Goal: Information Seeking & Learning: Learn about a topic

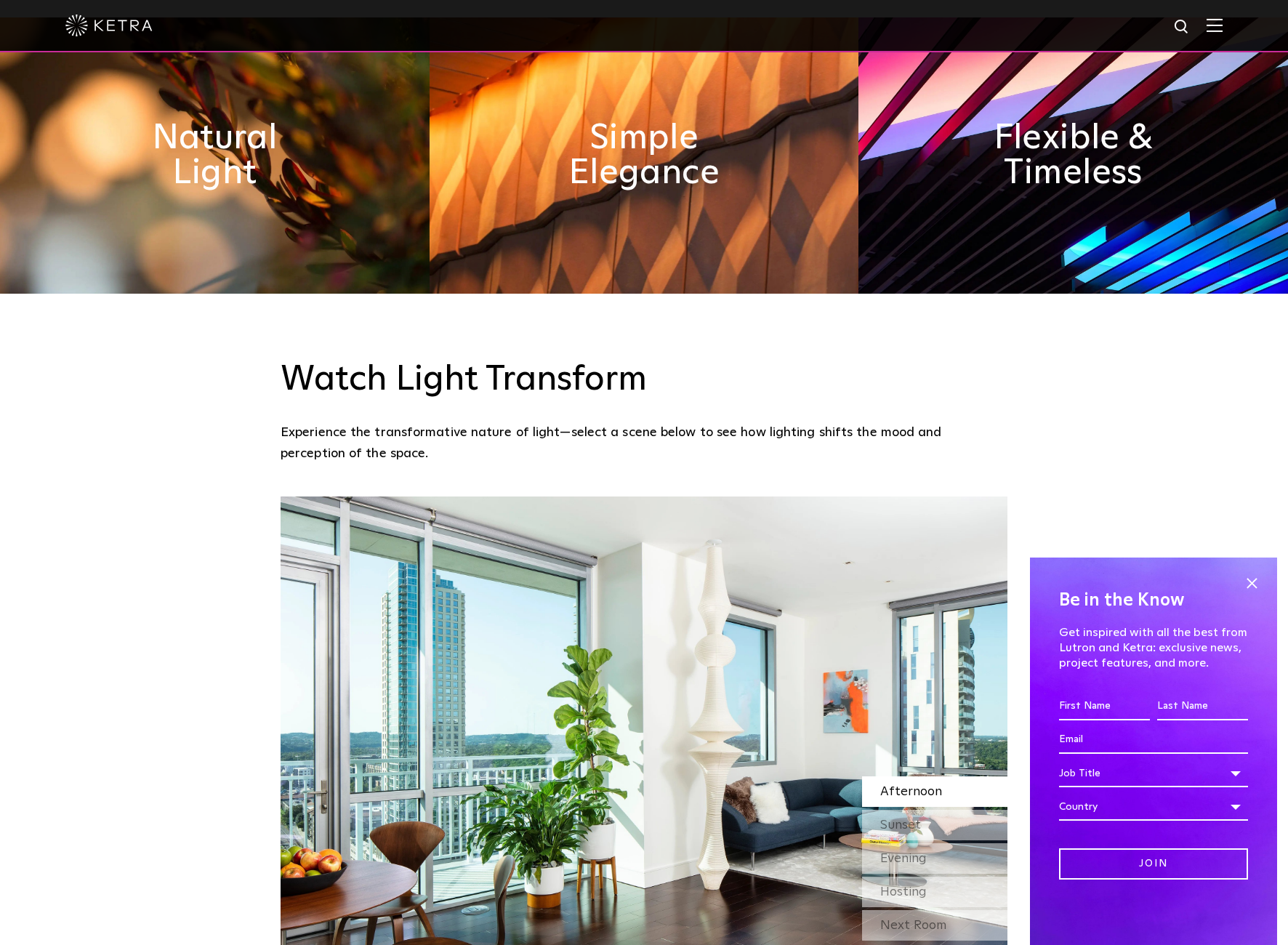
scroll to position [1321, 0]
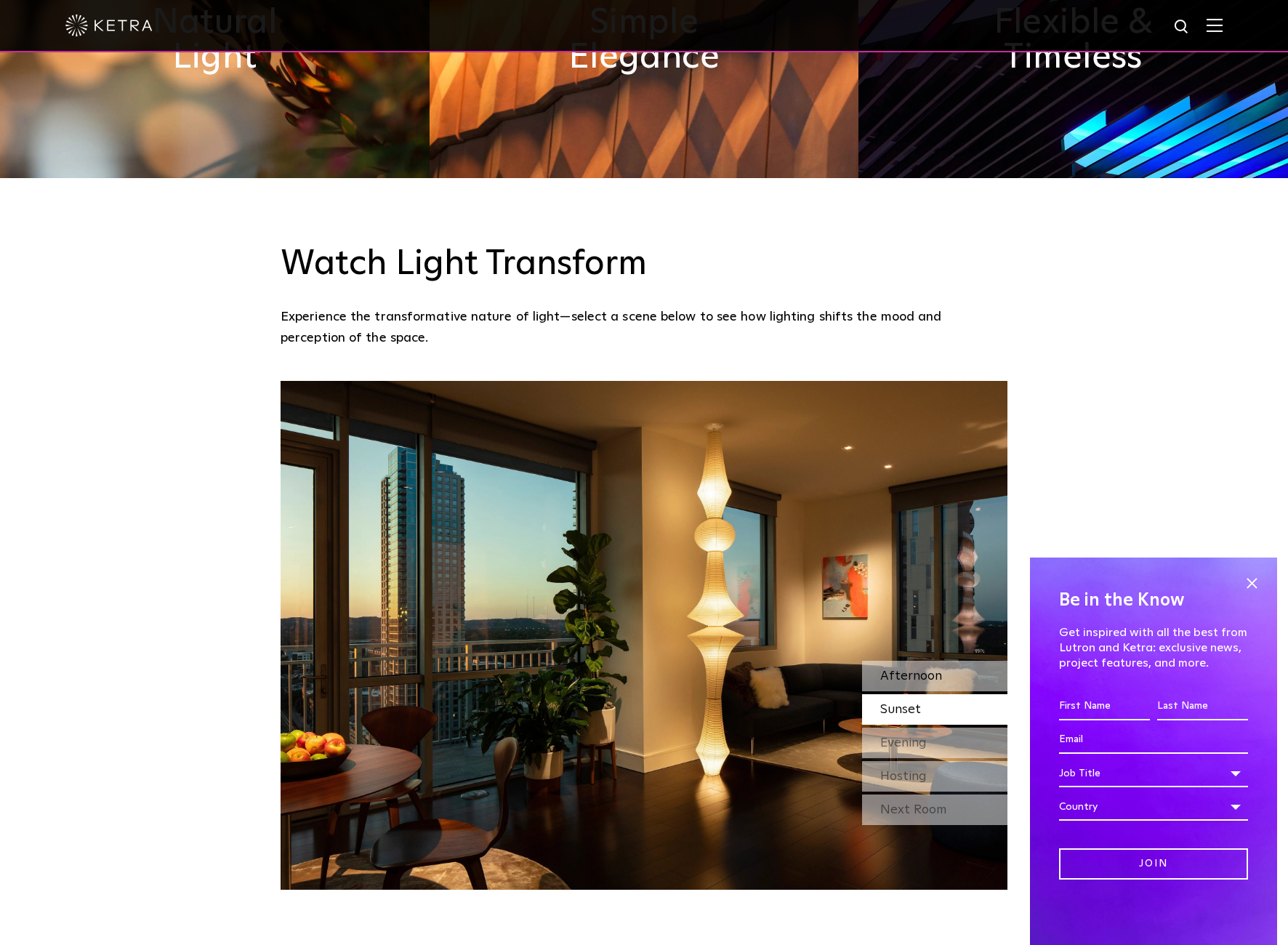
click at [913, 670] on span "Afternoon" at bounding box center [911, 677] width 61 height 13
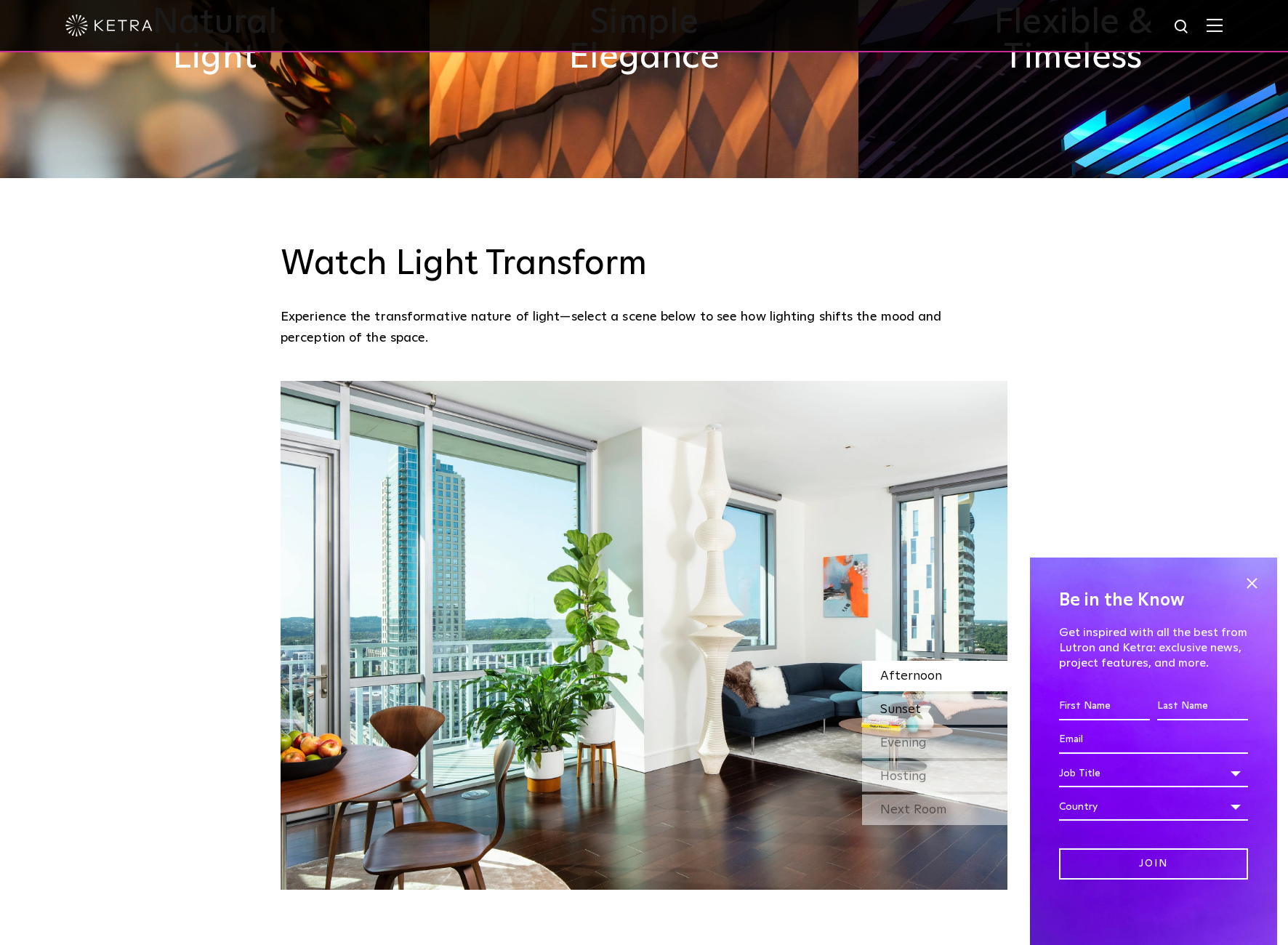
click at [904, 703] on span "Sunset" at bounding box center [901, 710] width 40 height 13
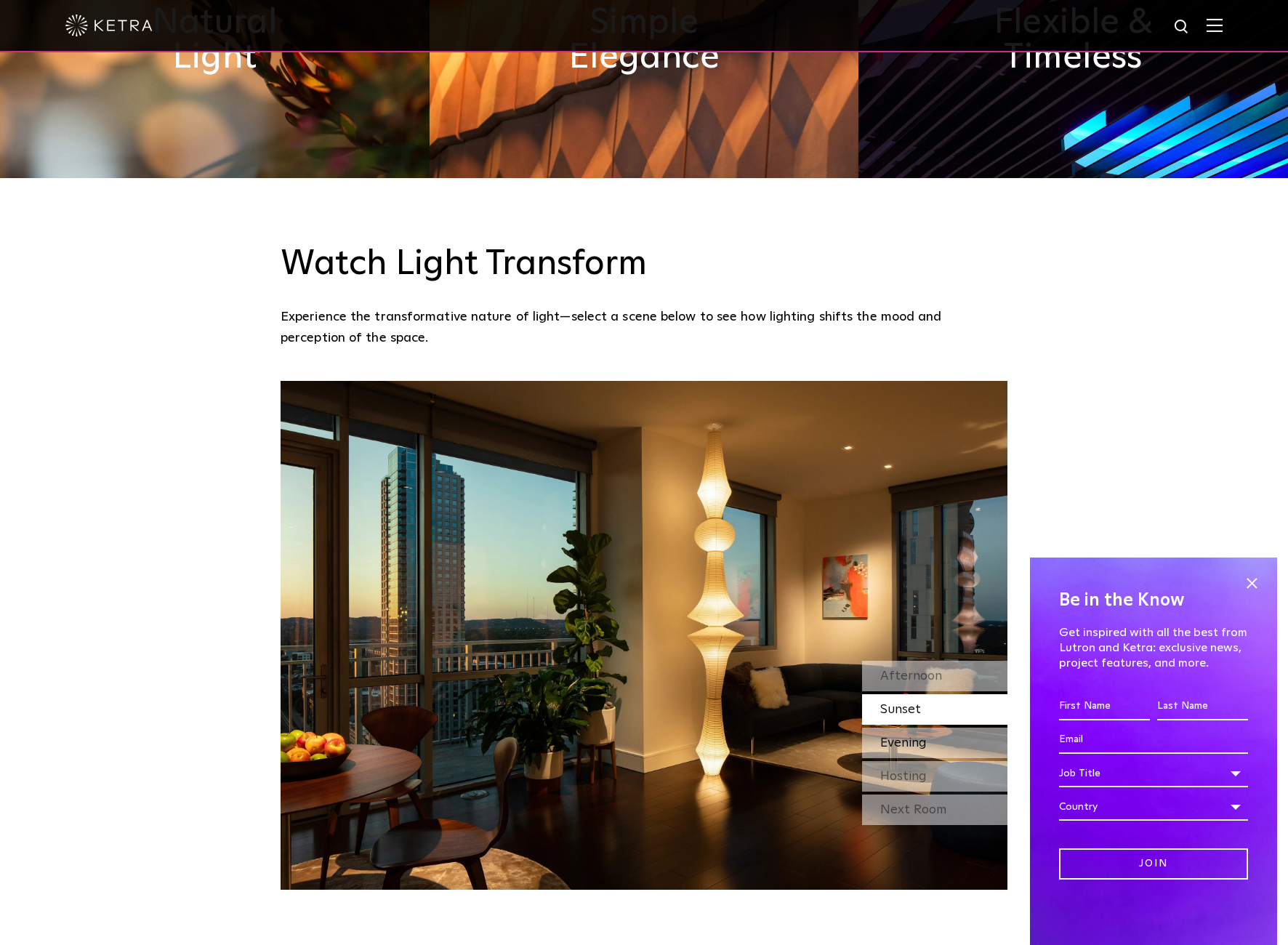
click at [905, 736] on span "Evening" at bounding box center [904, 743] width 47 height 13
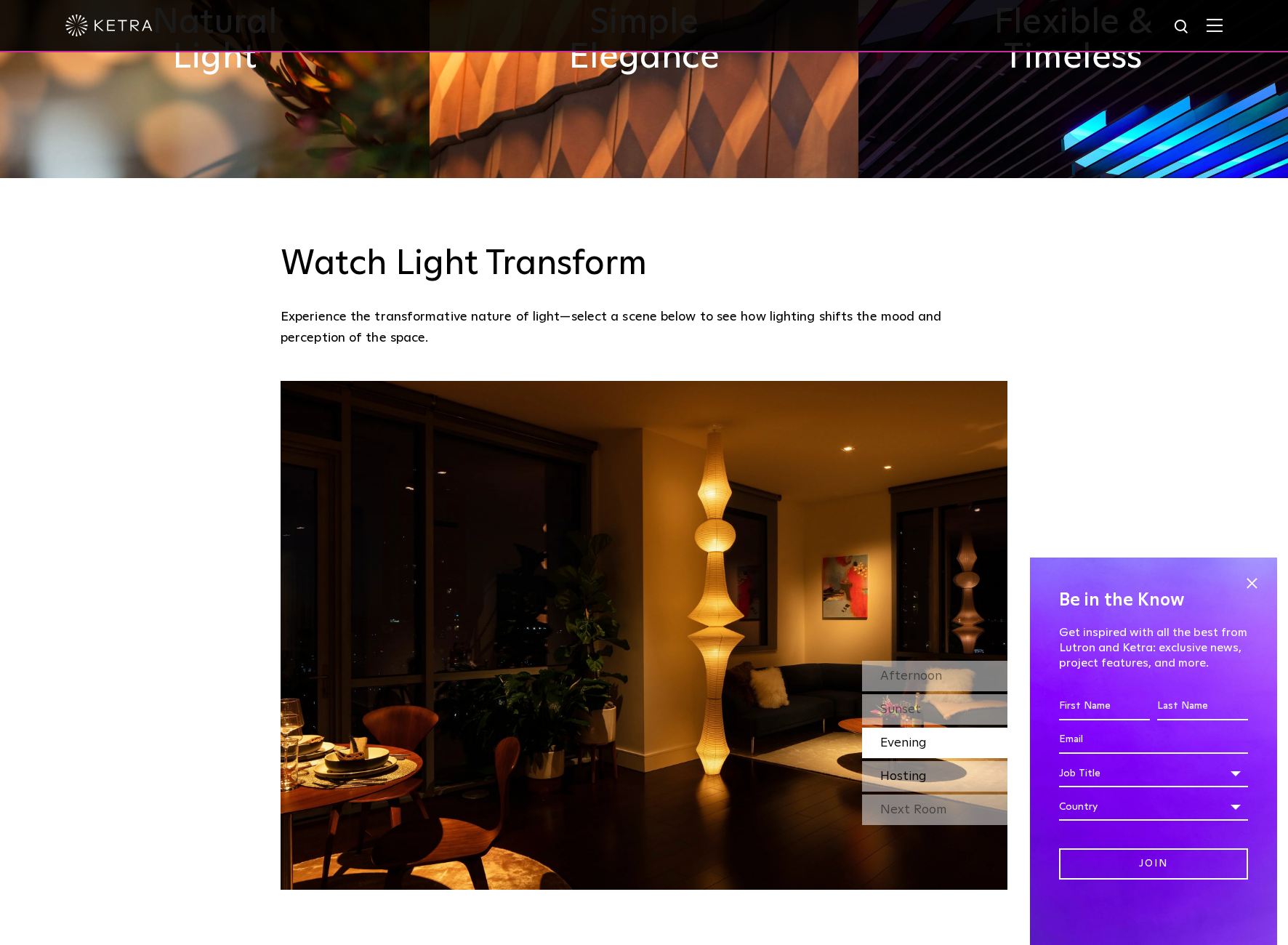
click at [908, 770] on span "Hosting" at bounding box center [904, 776] width 47 height 13
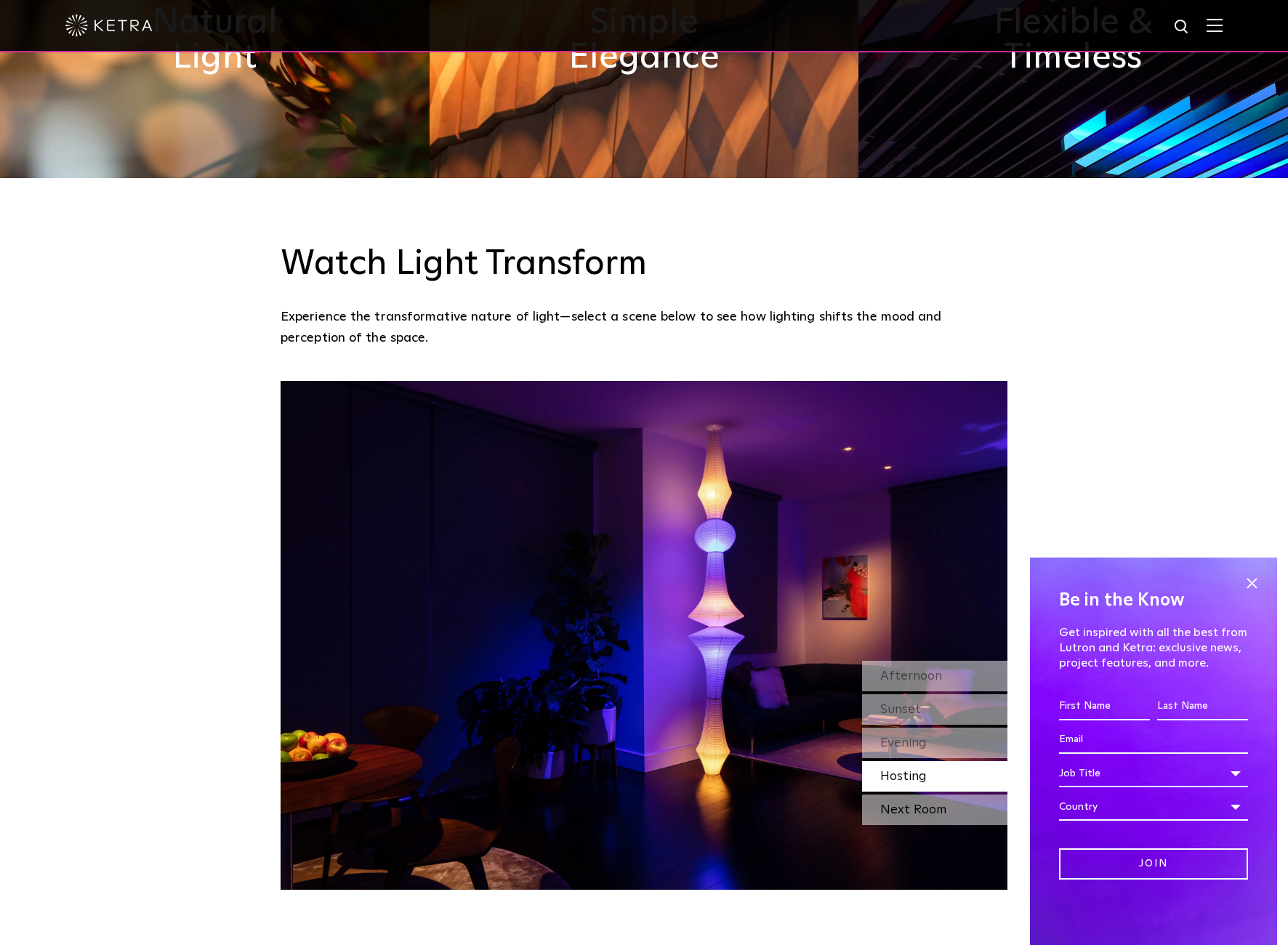
click at [909, 795] on div "Next Room" at bounding box center [935, 810] width 146 height 31
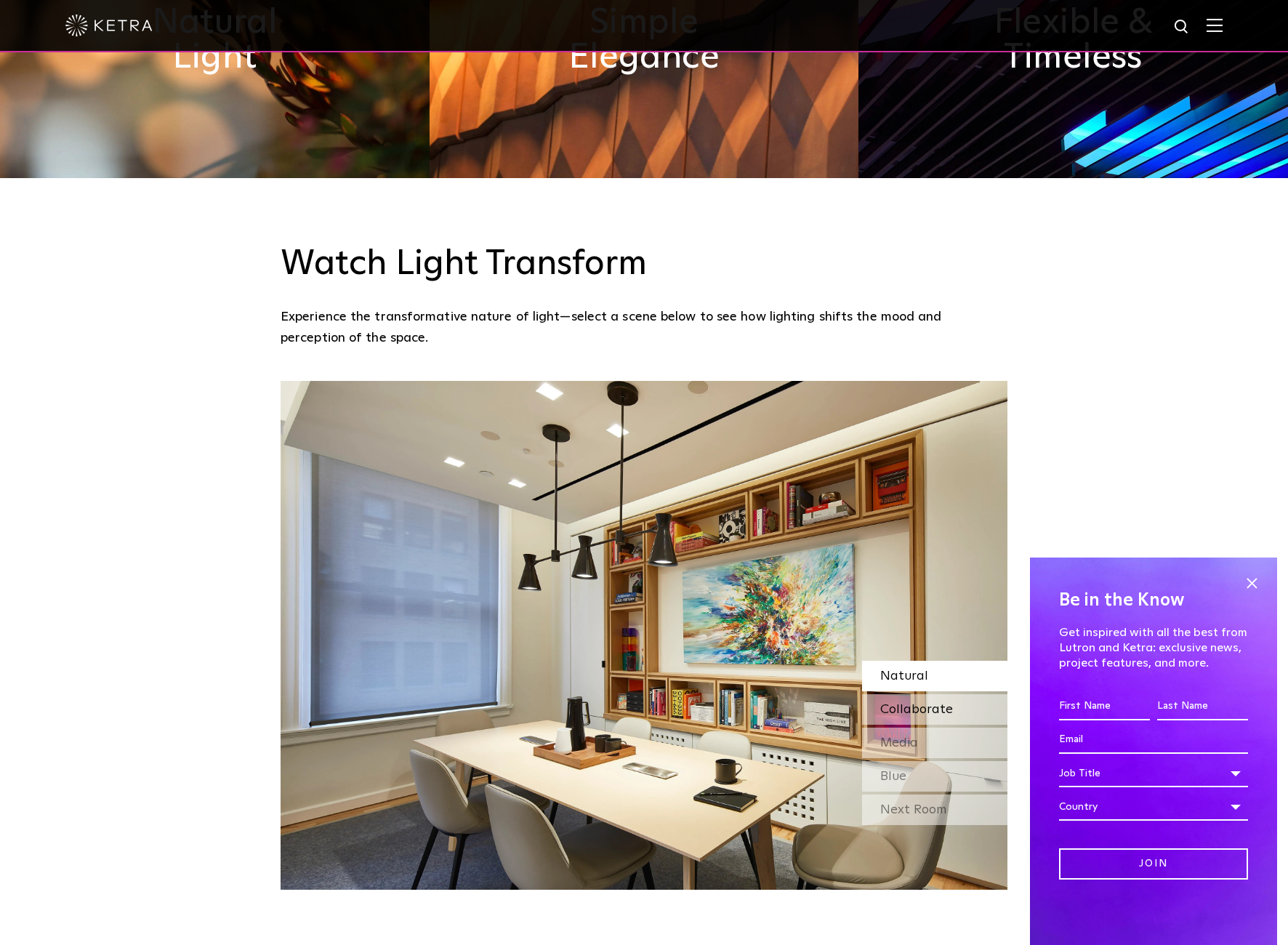
click at [919, 703] on span "Collaborate" at bounding box center [917, 710] width 73 height 13
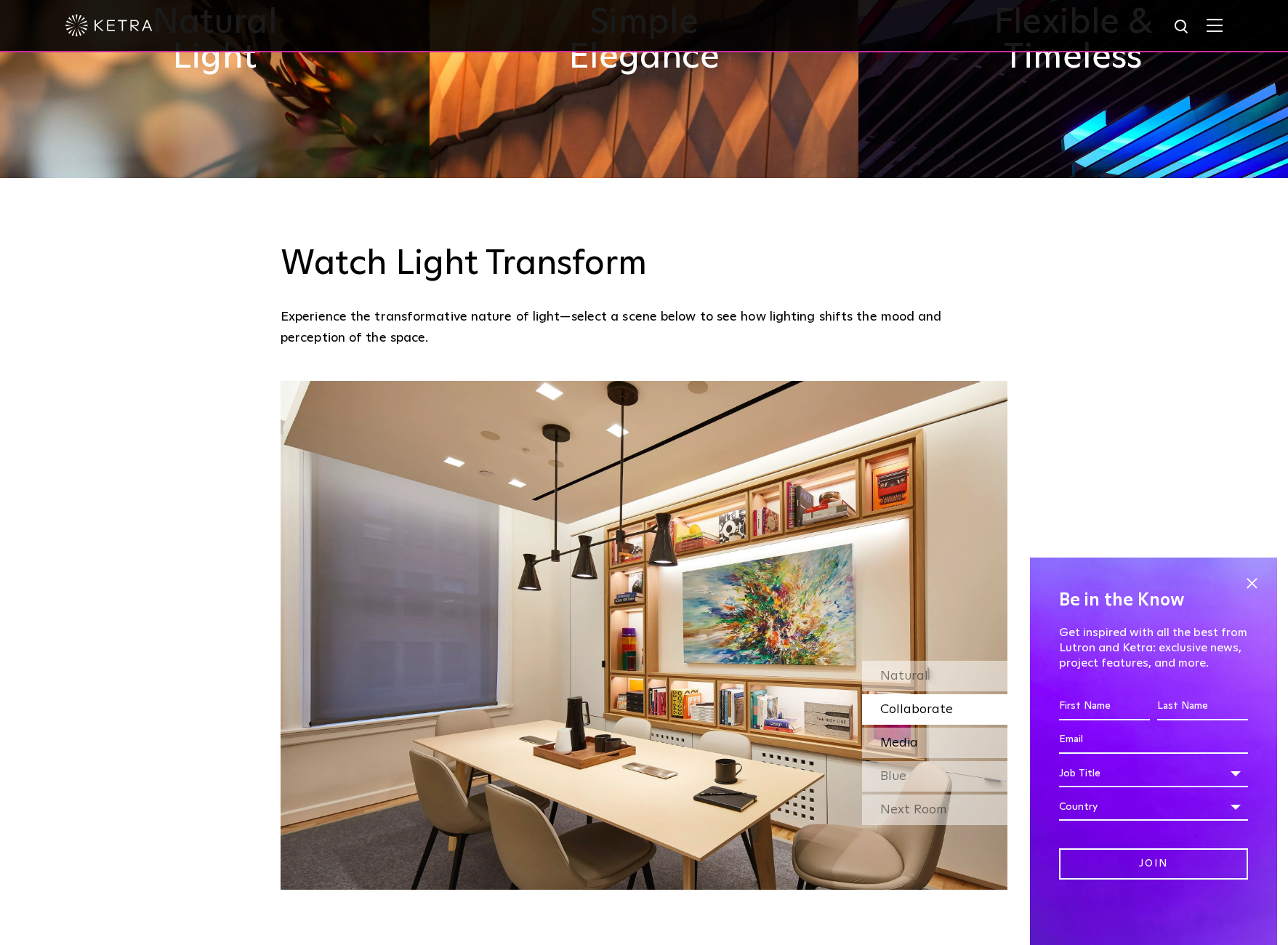
click at [918, 727] on div "Media" at bounding box center [935, 743] width 146 height 31
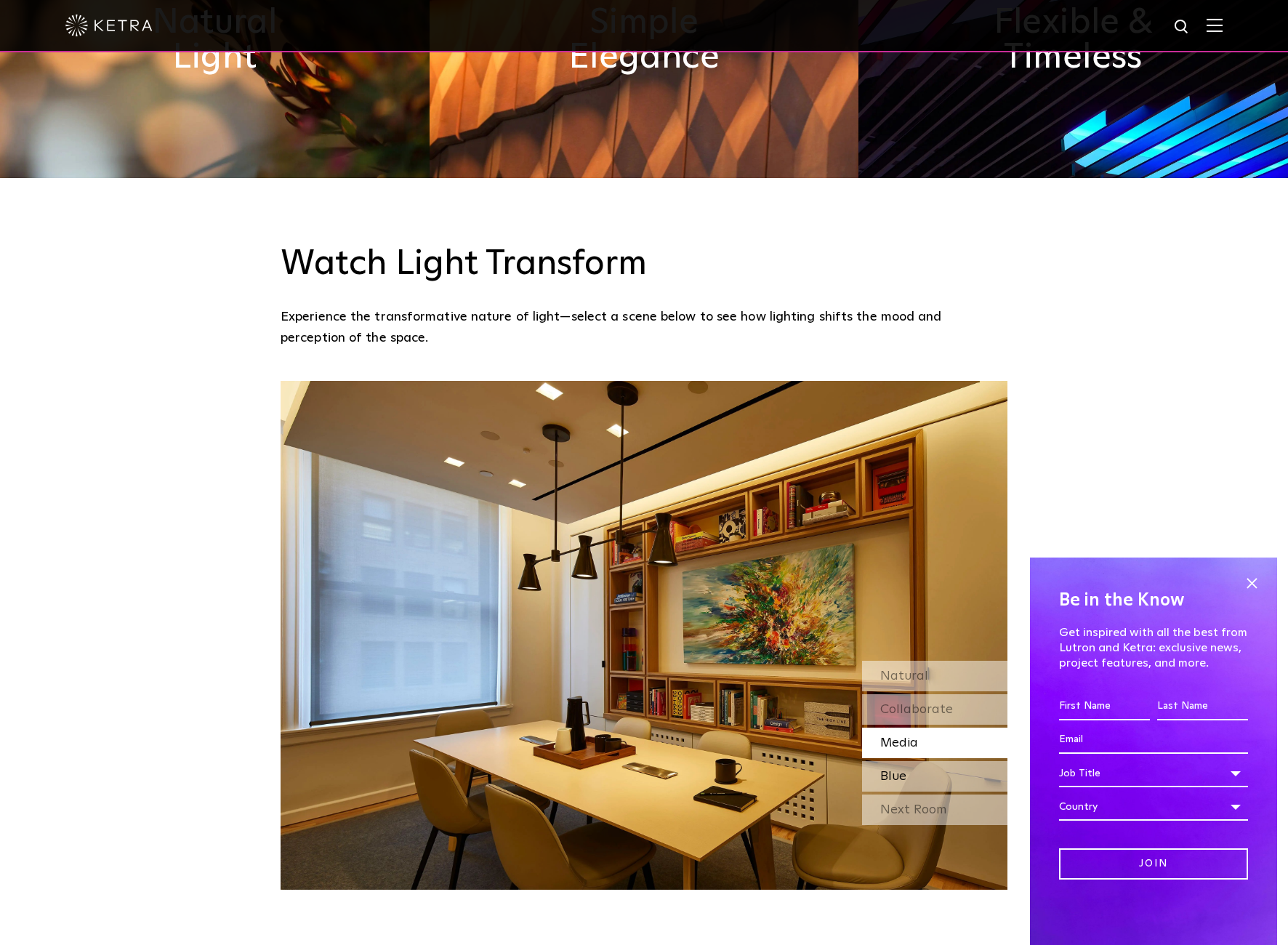
click at [918, 761] on div "Blue" at bounding box center [935, 776] width 146 height 31
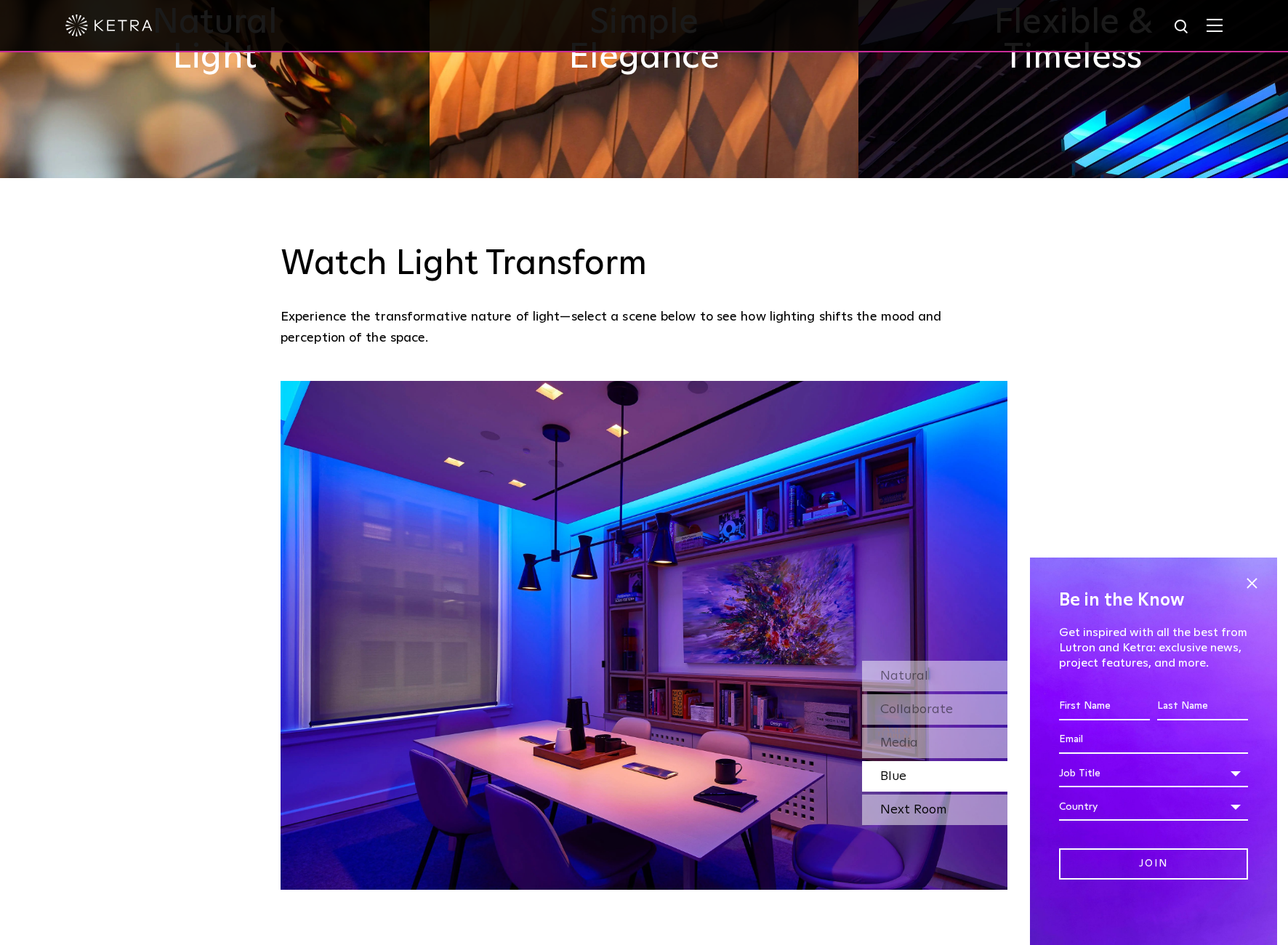
click at [918, 795] on div "Next Room" at bounding box center [935, 810] width 146 height 31
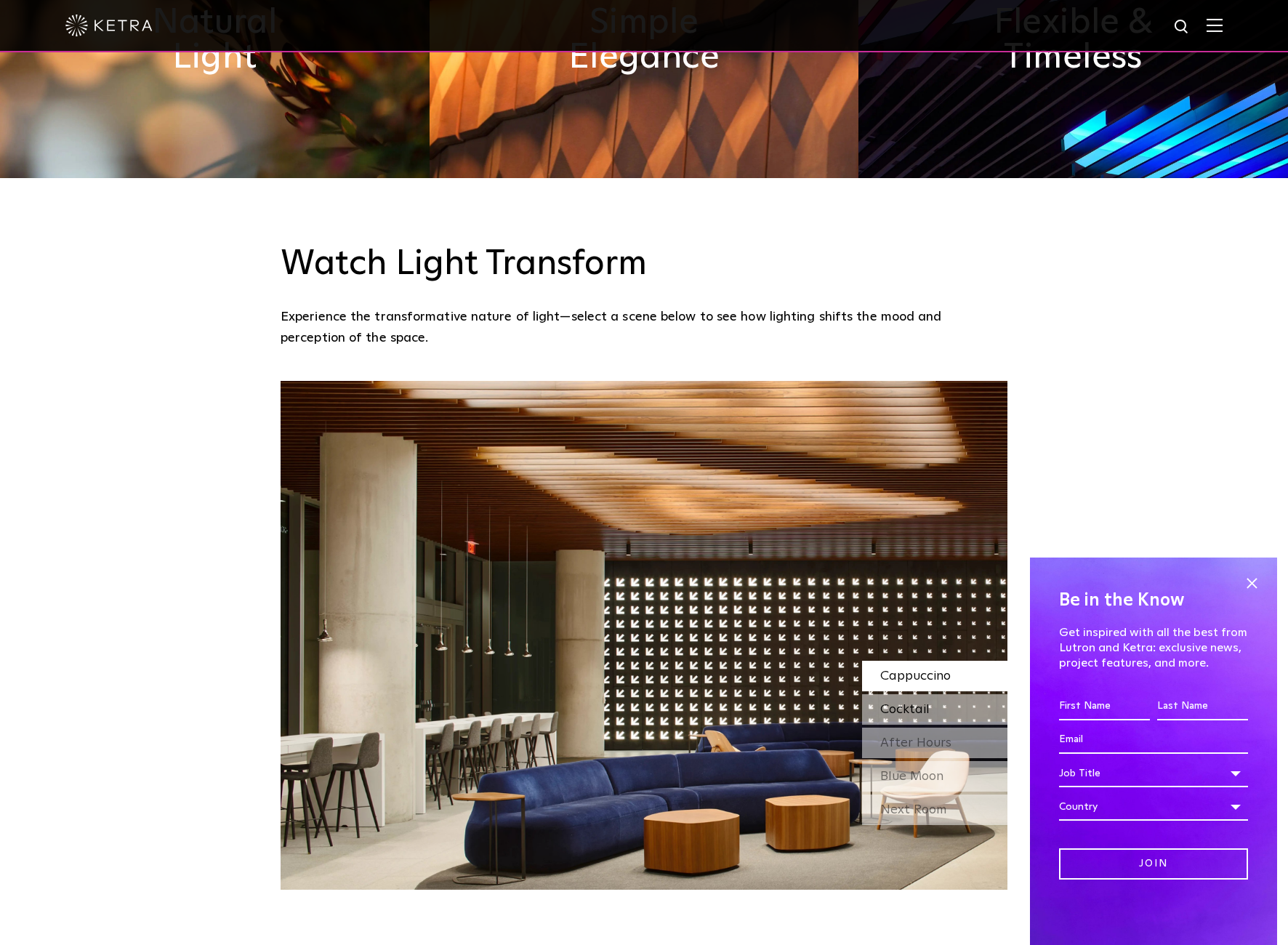
drag, startPoint x: 929, startPoint y: 663, endPoint x: 927, endPoint y: 680, distance: 17.1
click at [929, 694] on div "Cocktail" at bounding box center [935, 709] width 146 height 31
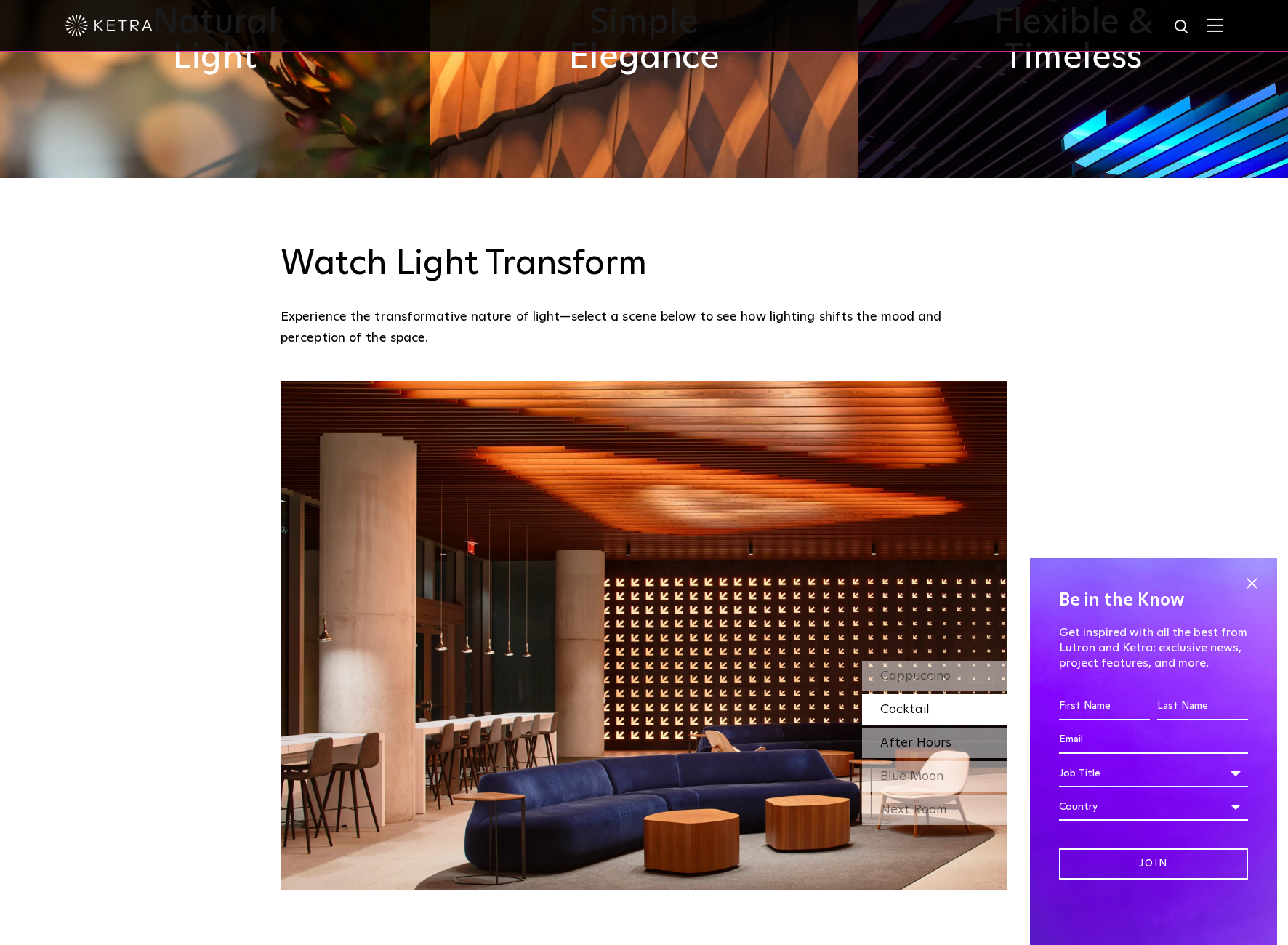
click at [928, 736] on span "After Hours" at bounding box center [916, 743] width 71 height 13
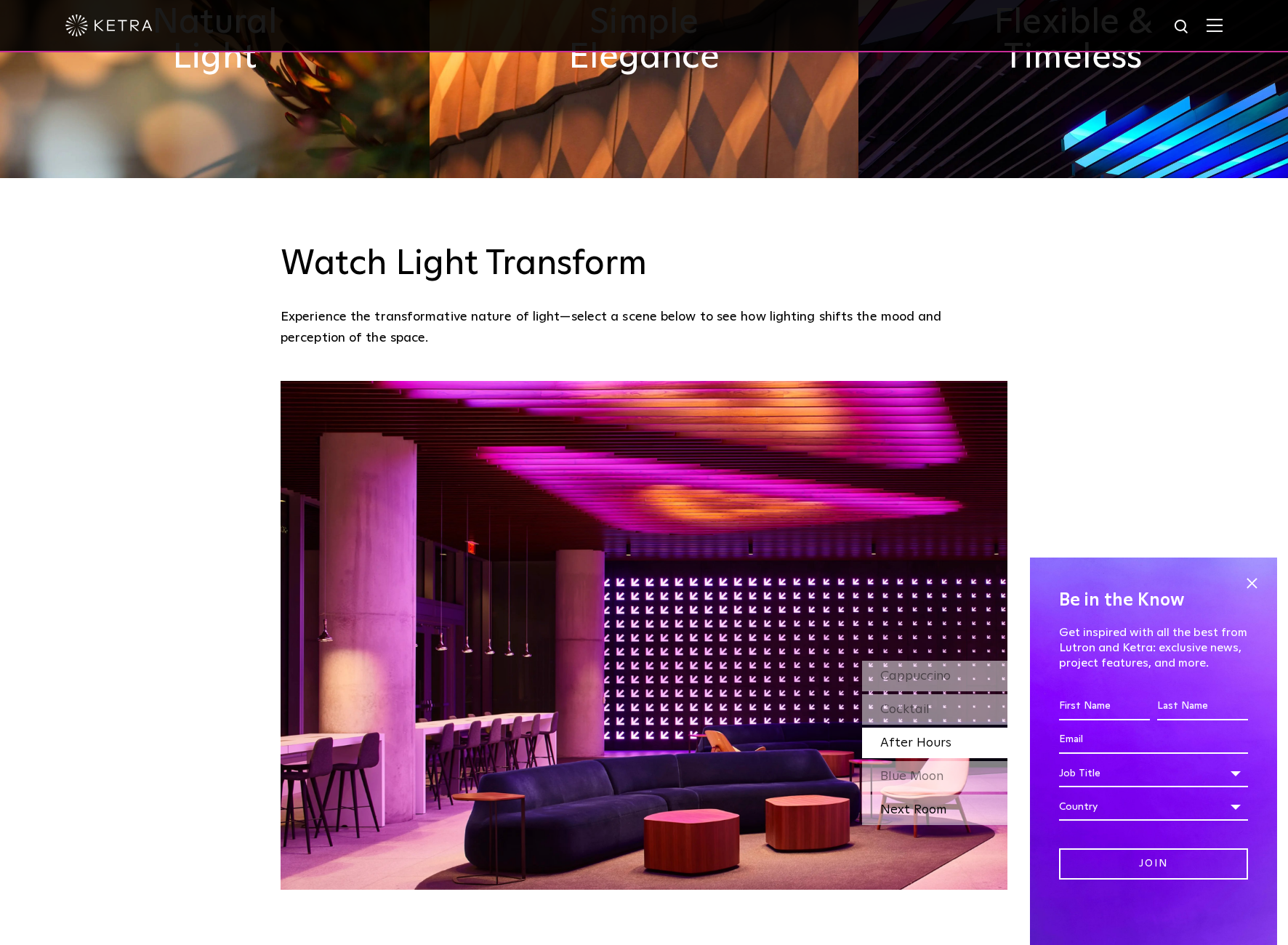
drag, startPoint x: 932, startPoint y: 736, endPoint x: 929, endPoint y: 754, distance: 18.2
click at [932, 770] on span "Blue Moon" at bounding box center [912, 776] width 63 height 13
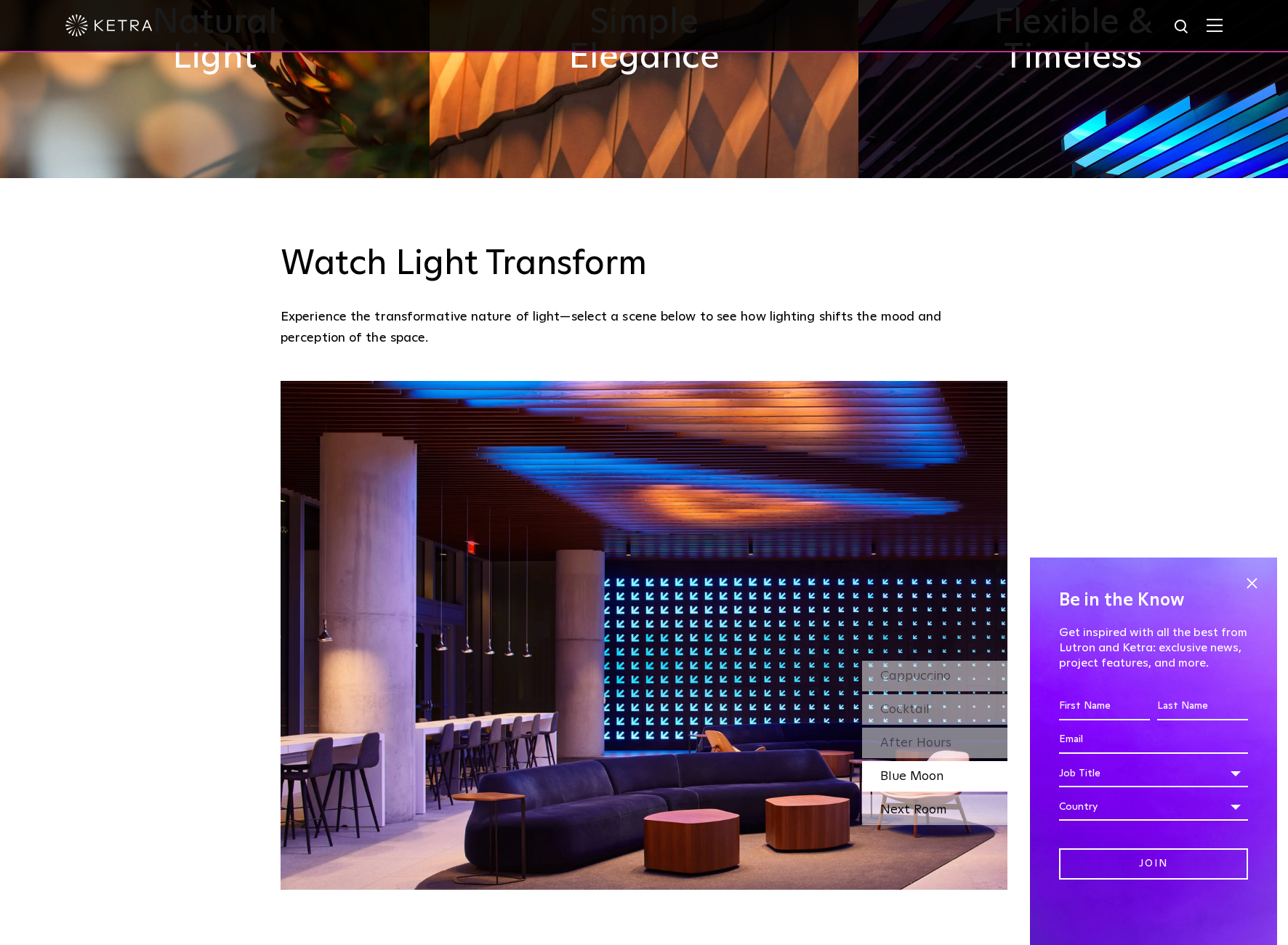
click at [926, 795] on div "Next Room" at bounding box center [935, 810] width 146 height 31
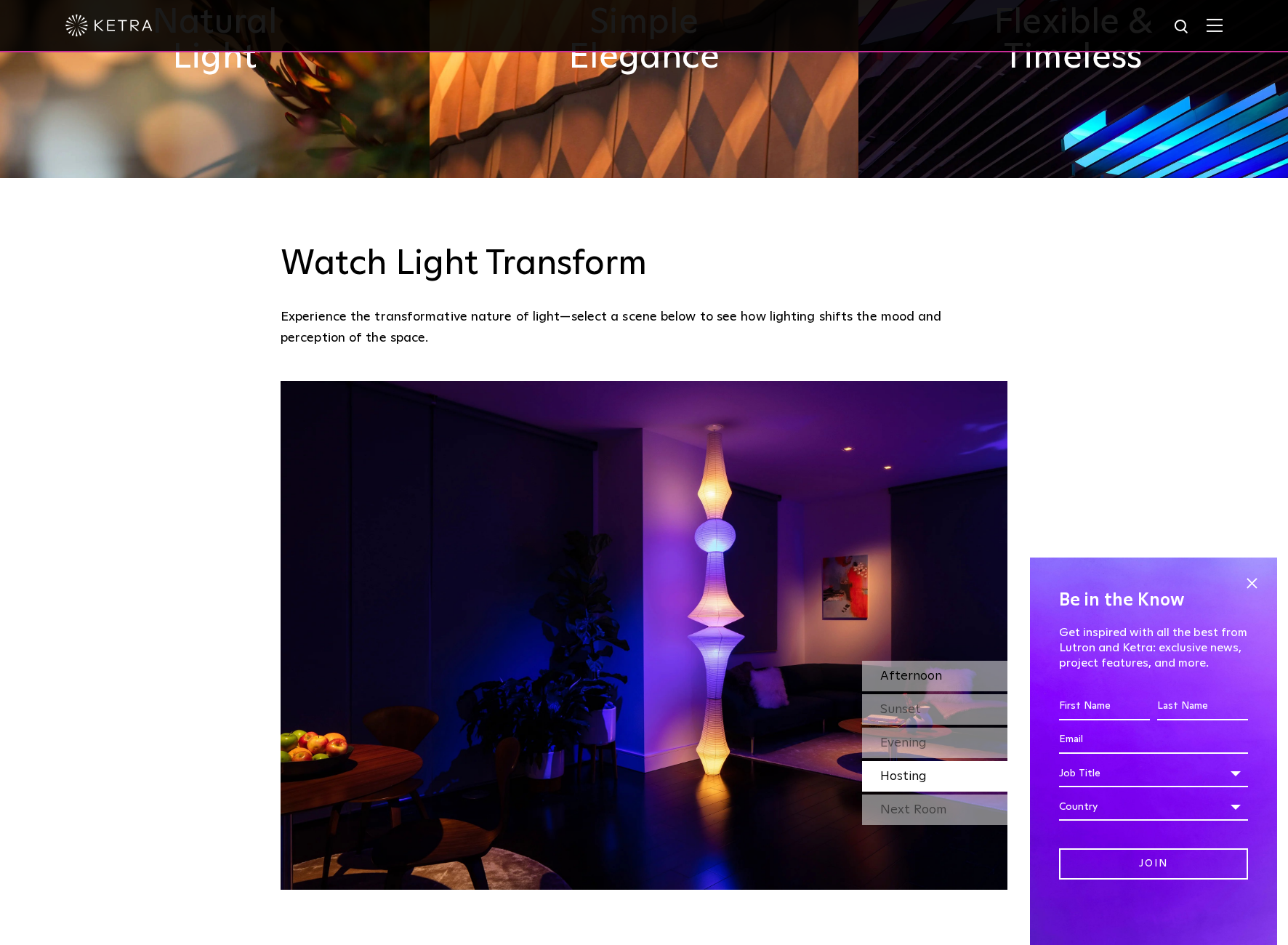
click at [922, 670] on span "Afternoon" at bounding box center [911, 677] width 61 height 13
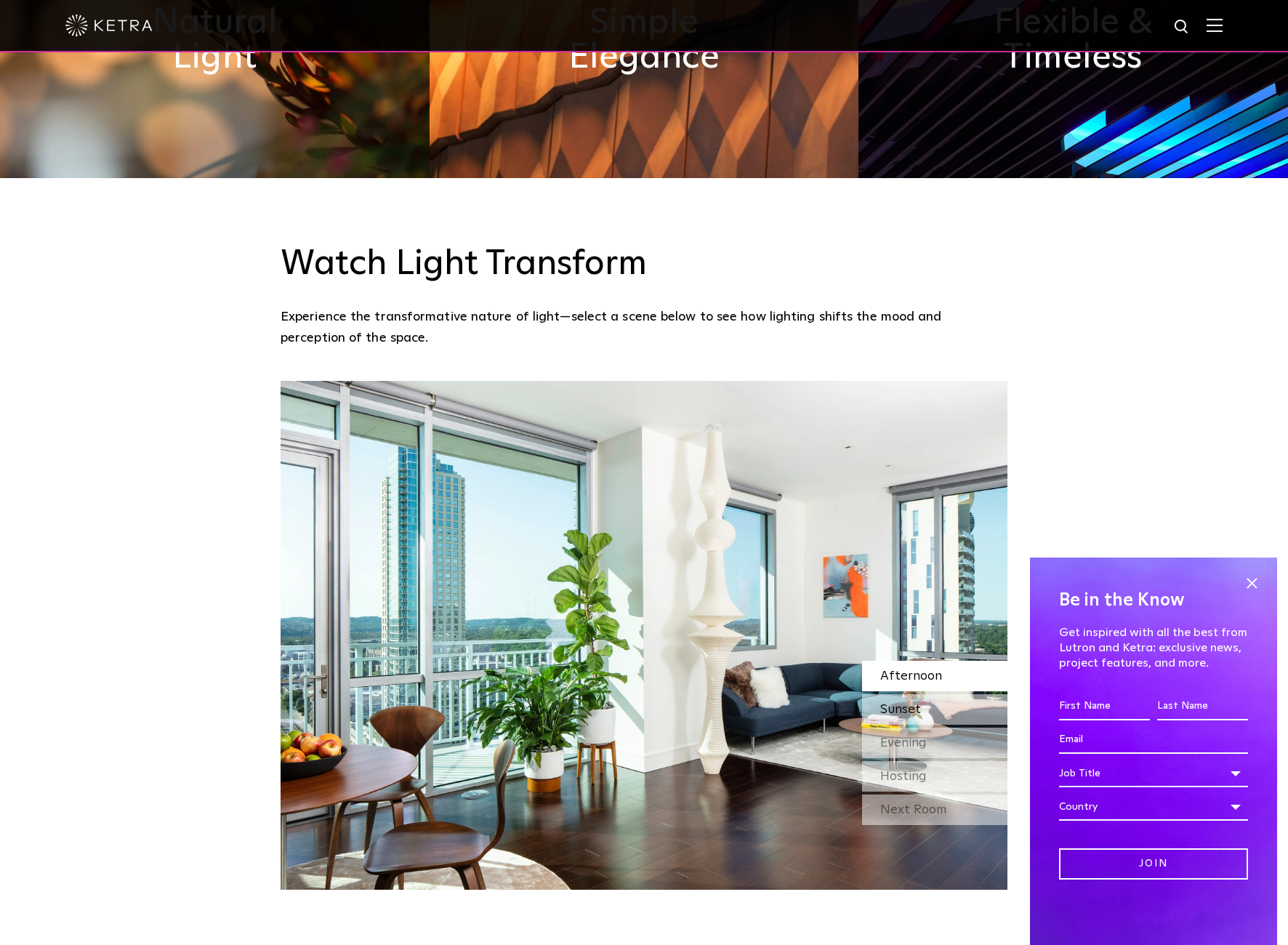
click at [899, 703] on span "Sunset" at bounding box center [901, 710] width 40 height 13
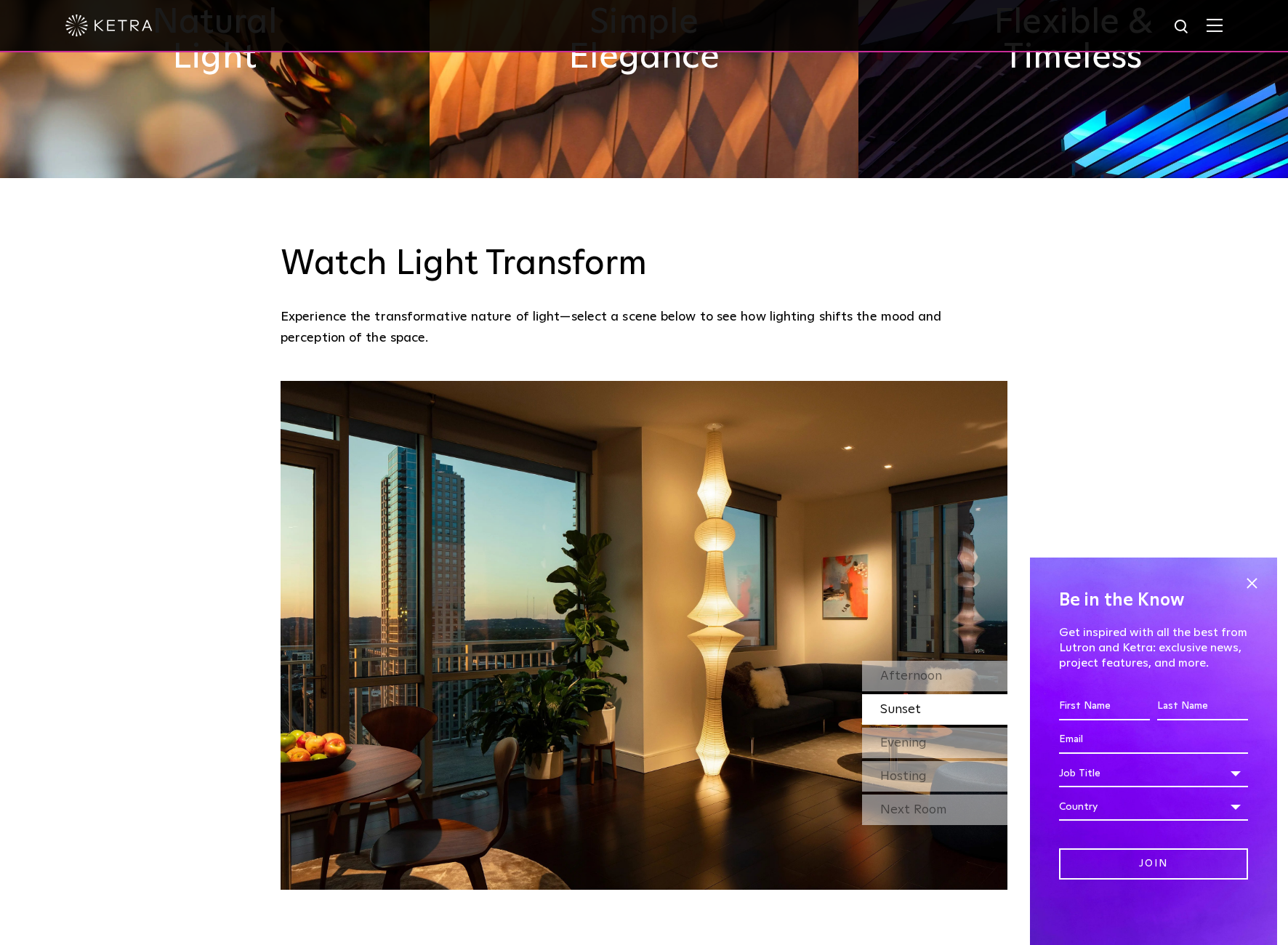
click at [1214, 27] on img at bounding box center [1214, 25] width 16 height 13
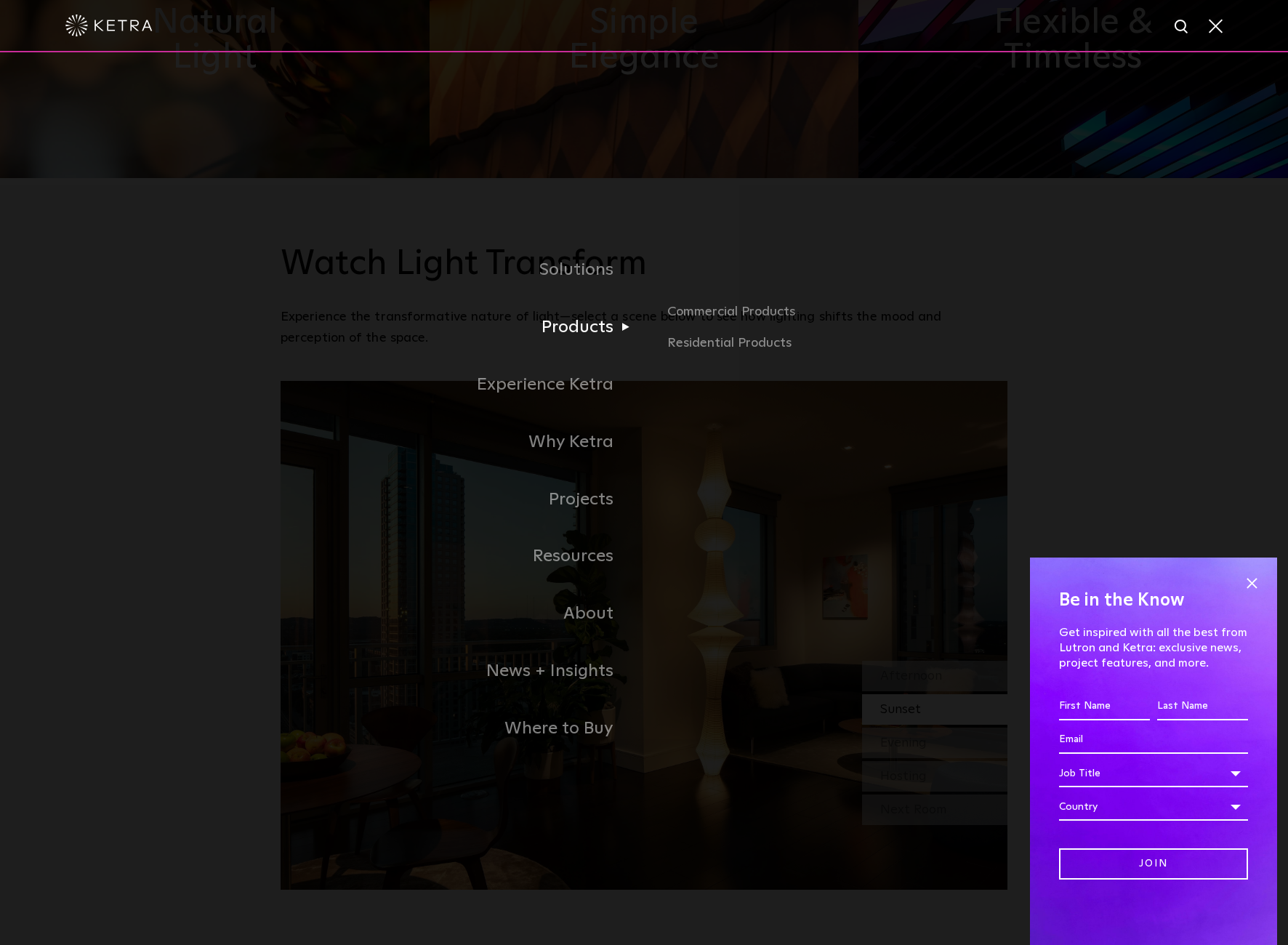
click at [607, 333] on link "Products" at bounding box center [462, 328] width 363 height 58
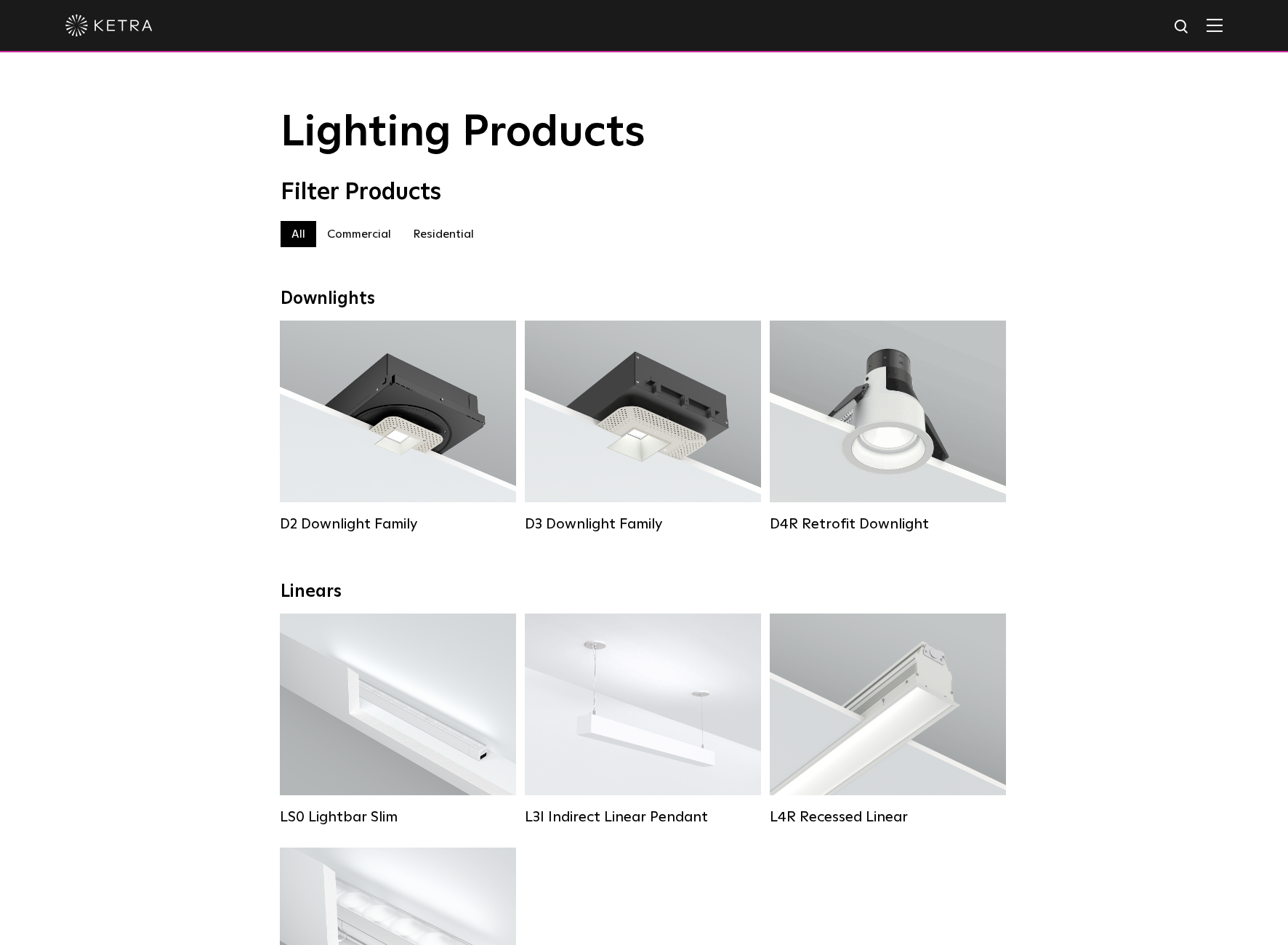
click at [444, 232] on label "Residential" at bounding box center [443, 234] width 82 height 26
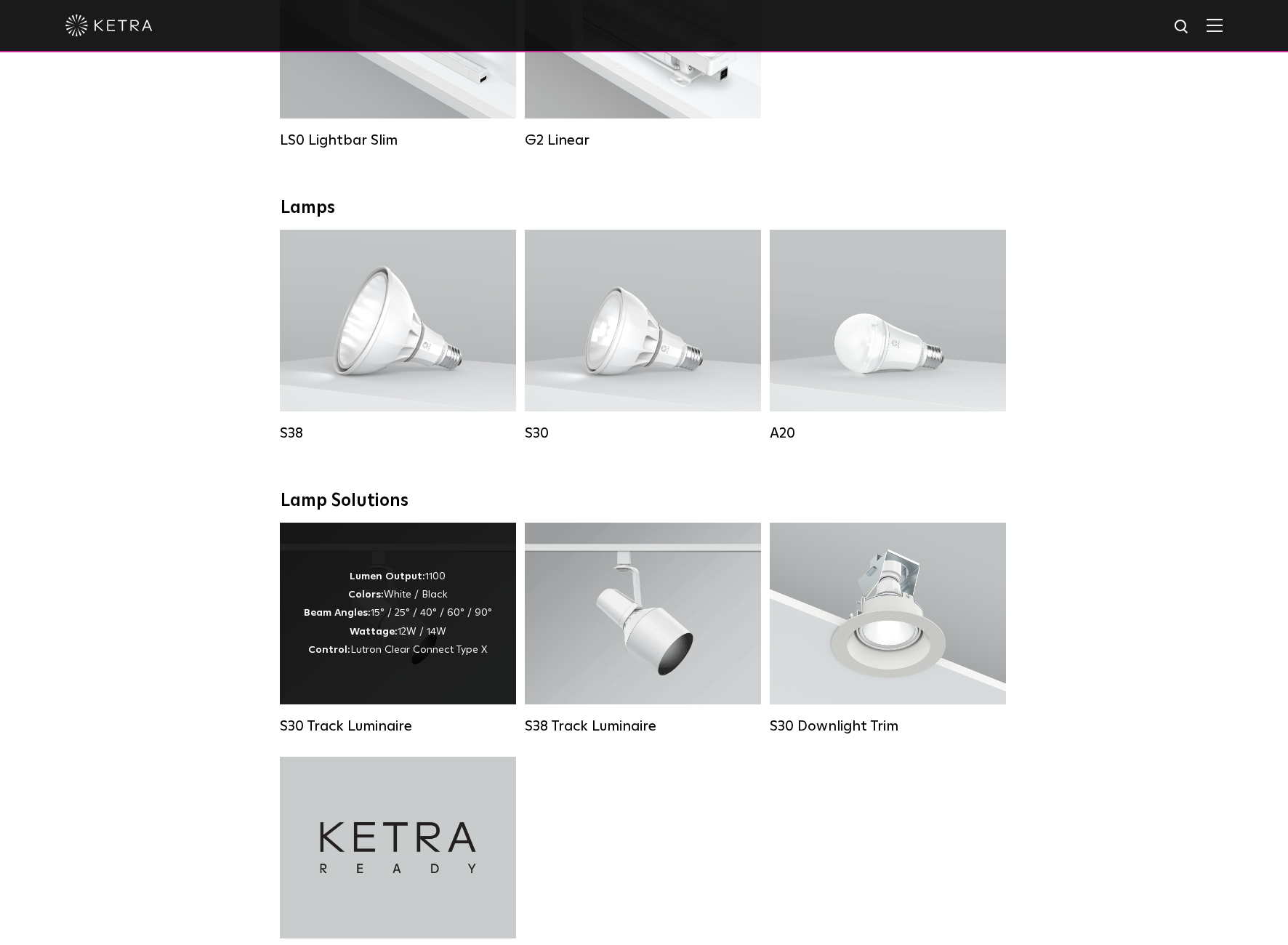
scroll to position [657, 0]
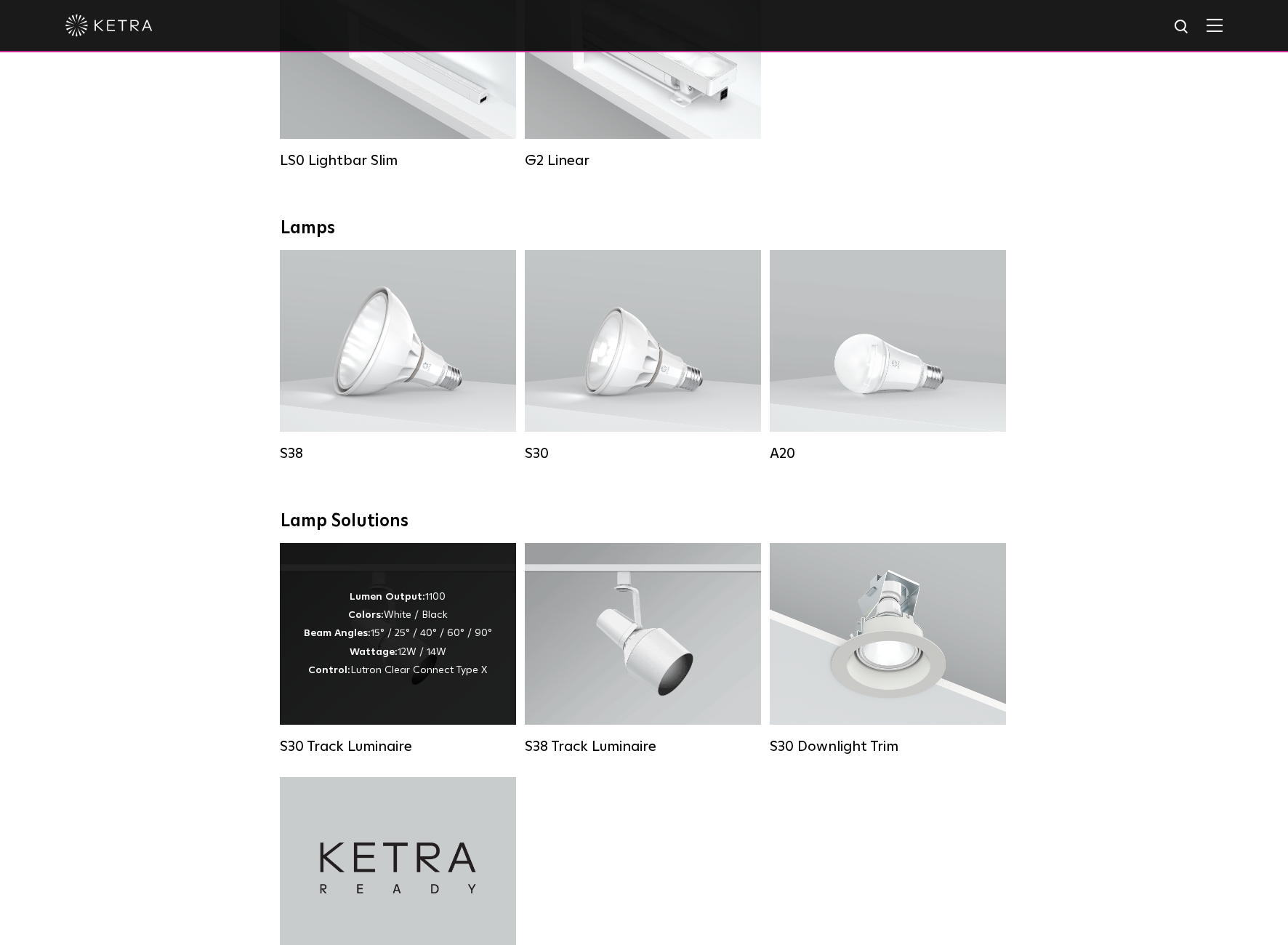
click at [426, 649] on div "Lumen Output: 1100 Colors: White / Black Beam Angles: 15° / 25° / 40° / 60° / 9…" at bounding box center [398, 634] width 188 height 92
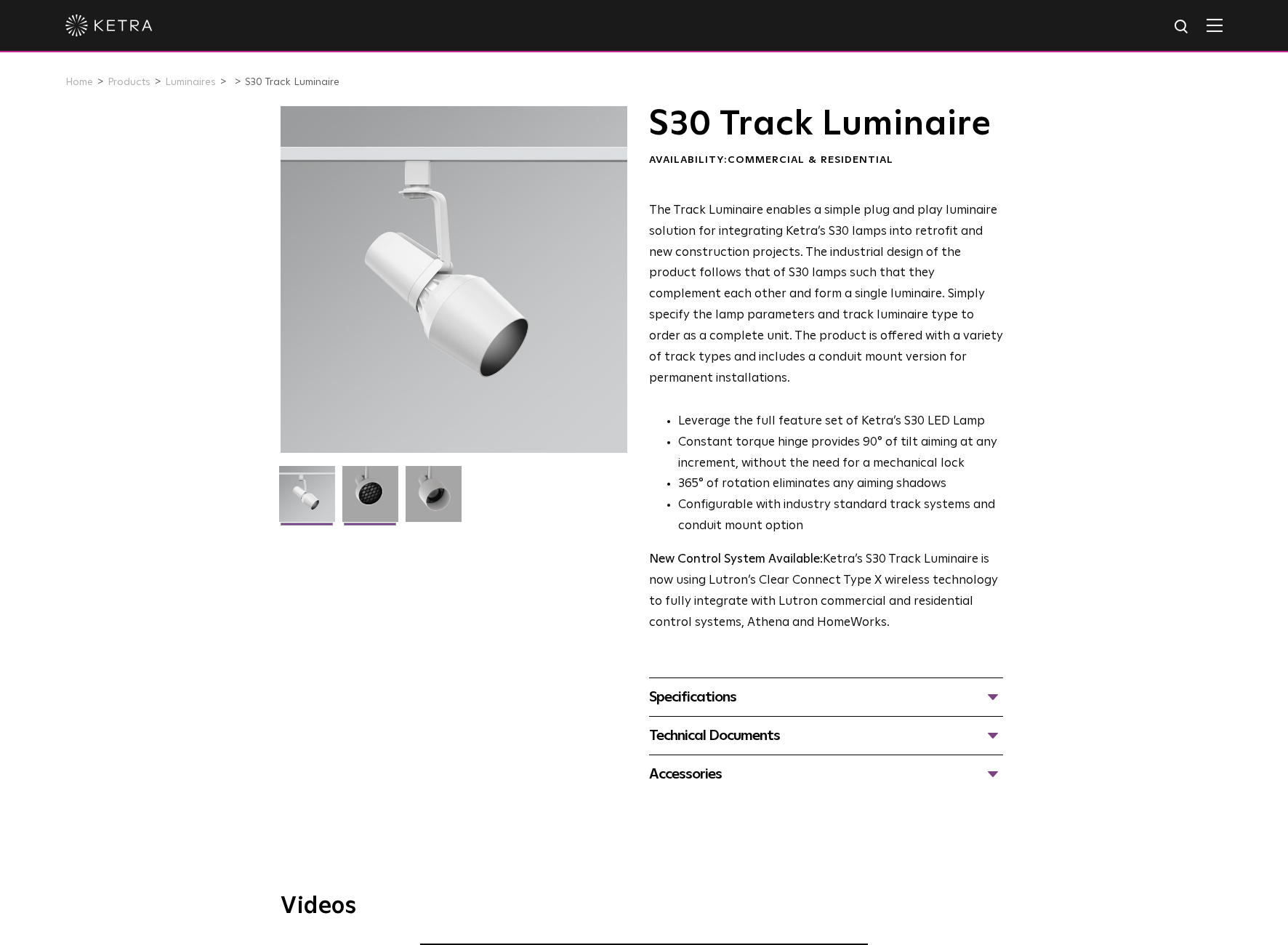
click at [363, 506] on img at bounding box center [370, 499] width 56 height 67
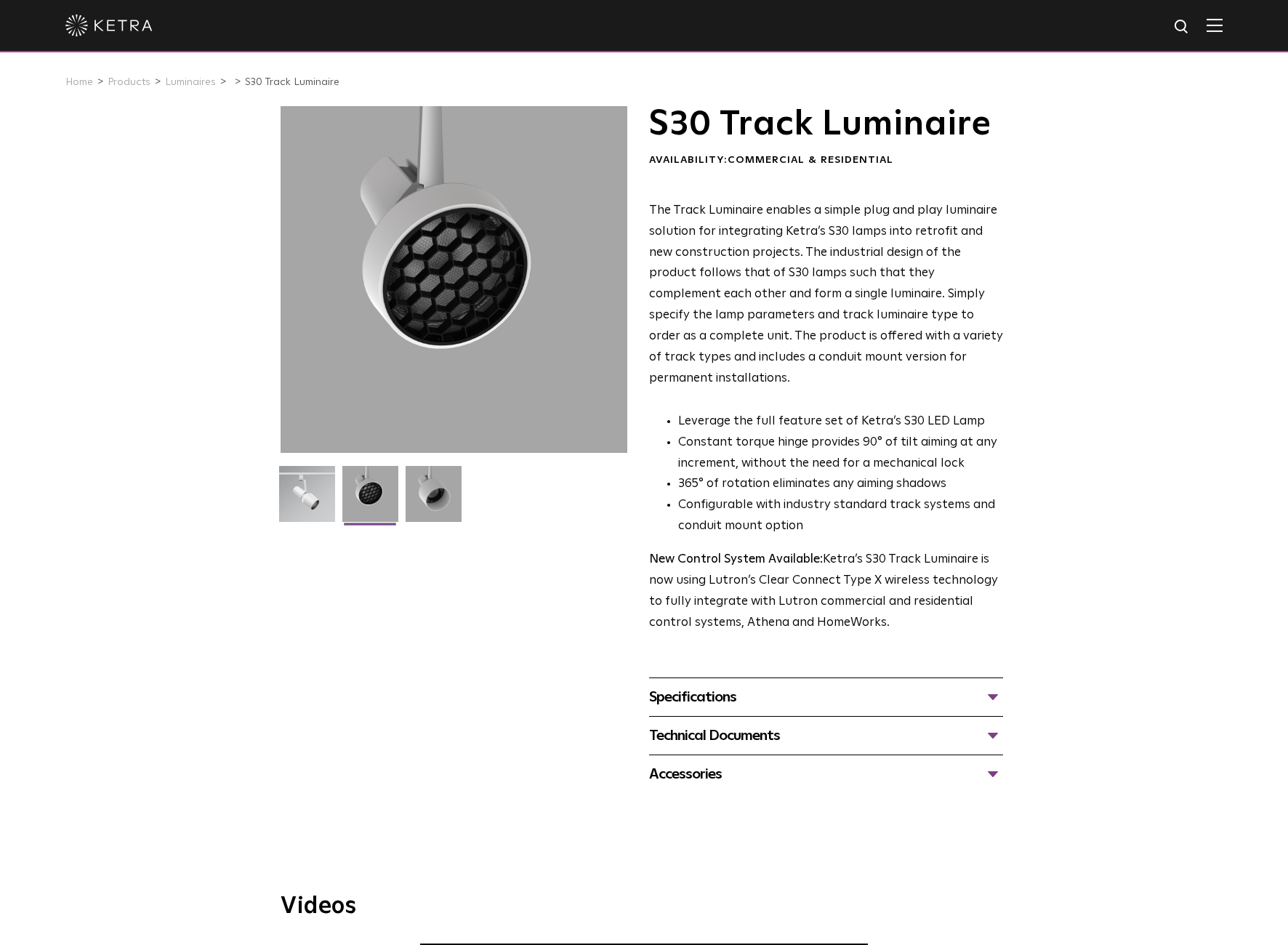
click at [995, 685] on div "Specifications" at bounding box center [825, 697] width 354 height 23
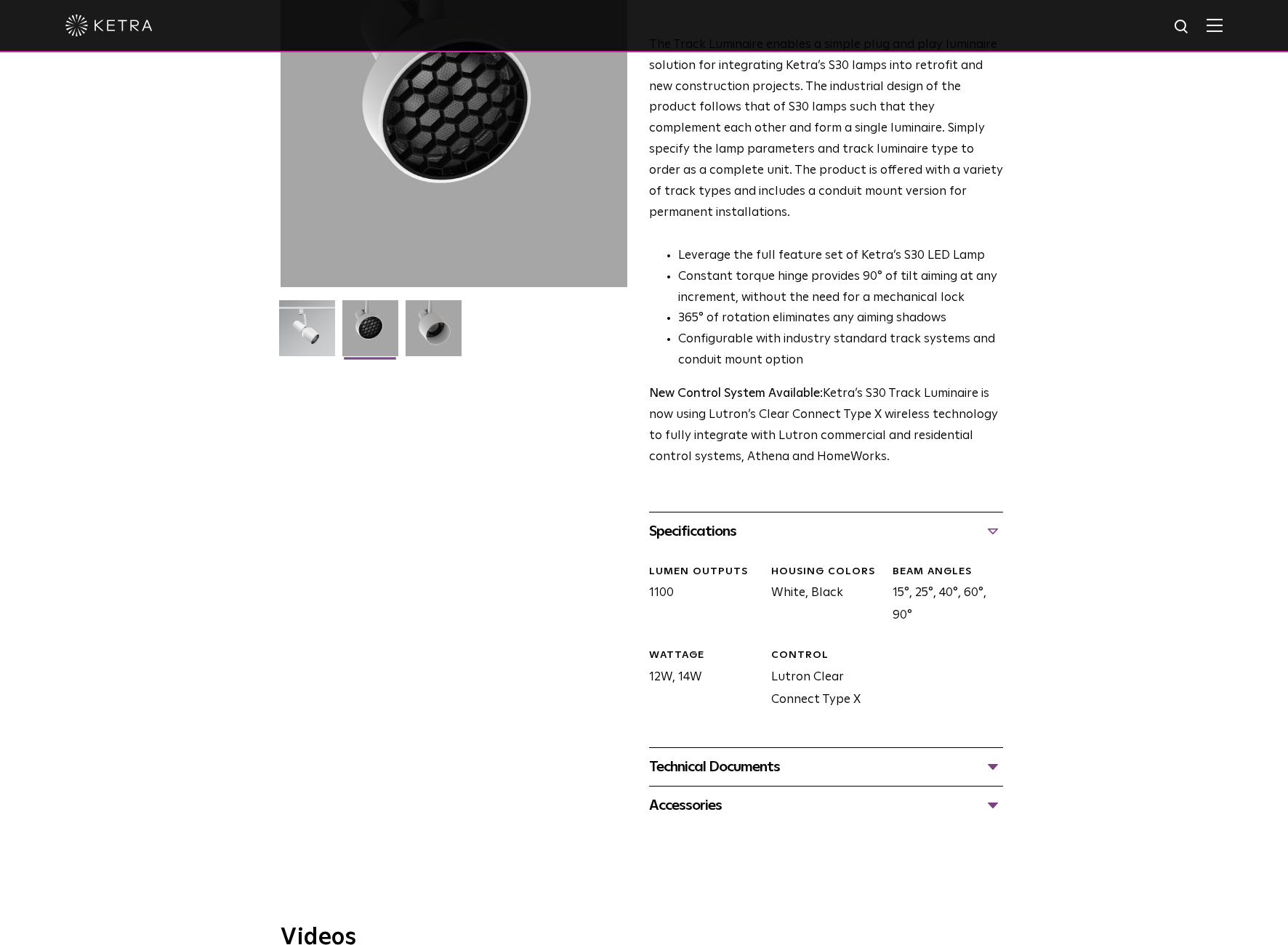
scroll to position [235, 0]
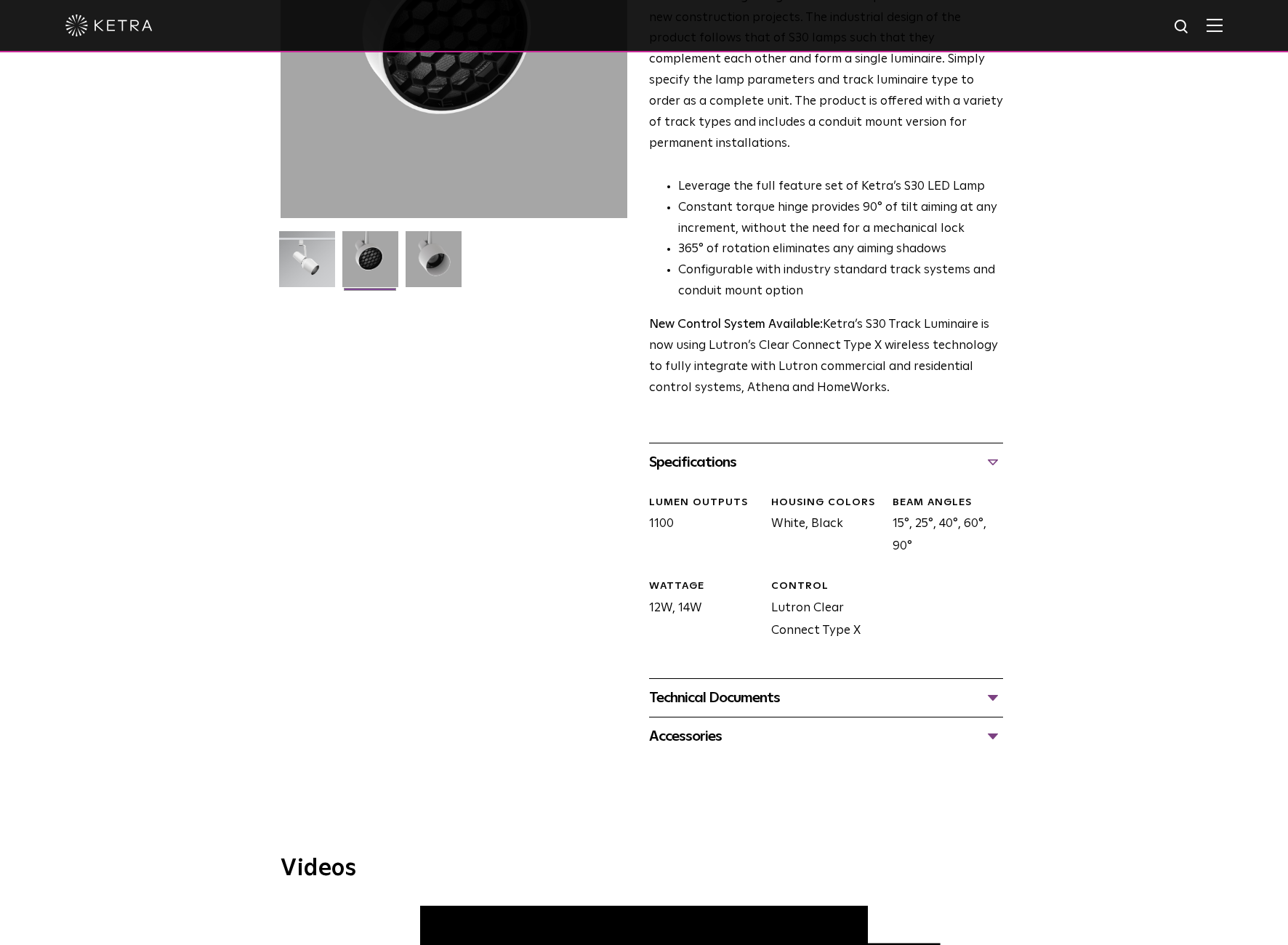
click at [991, 686] on div "Technical Documents" at bounding box center [825, 698] width 354 height 23
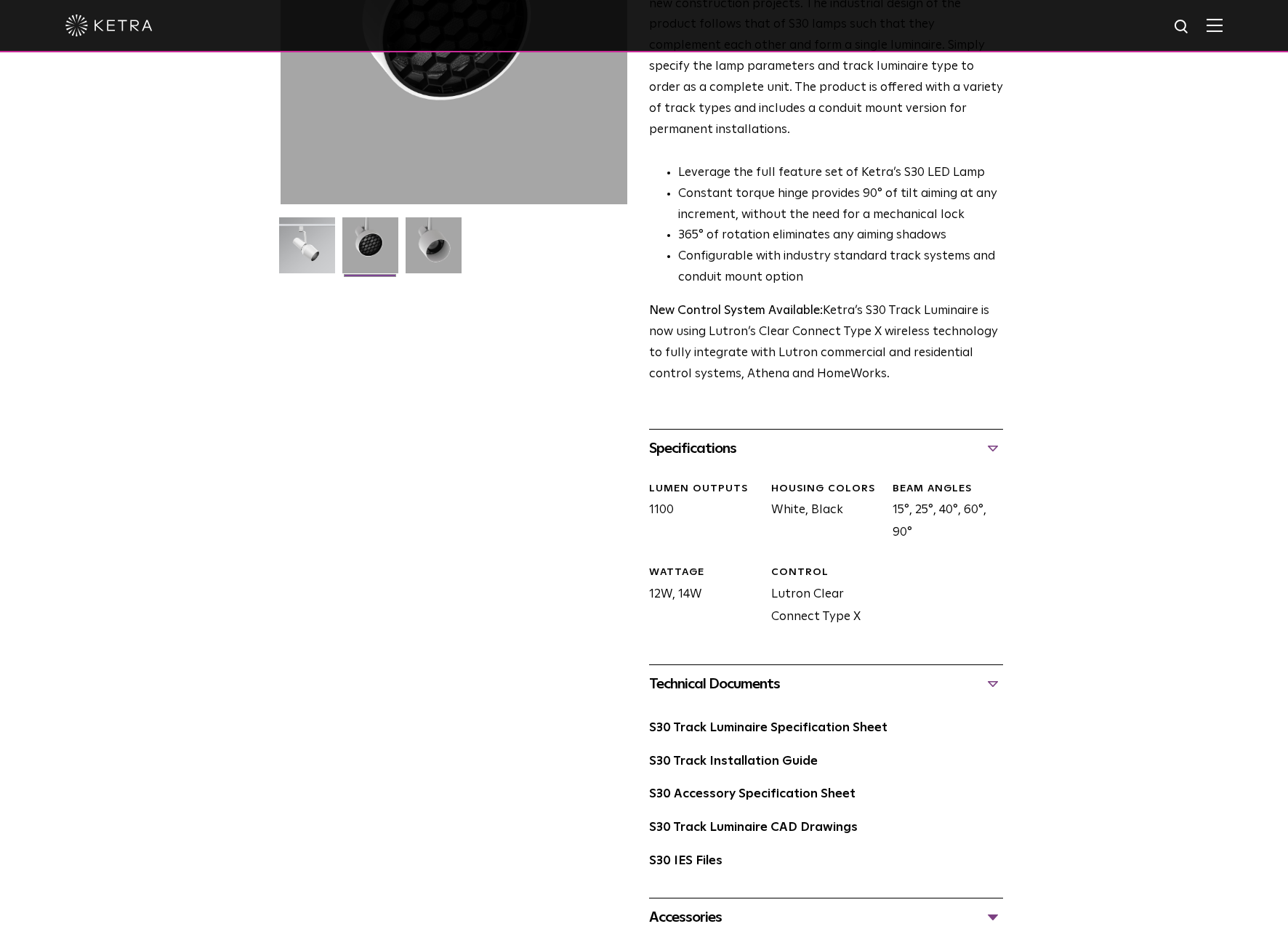
scroll to position [360, 0]
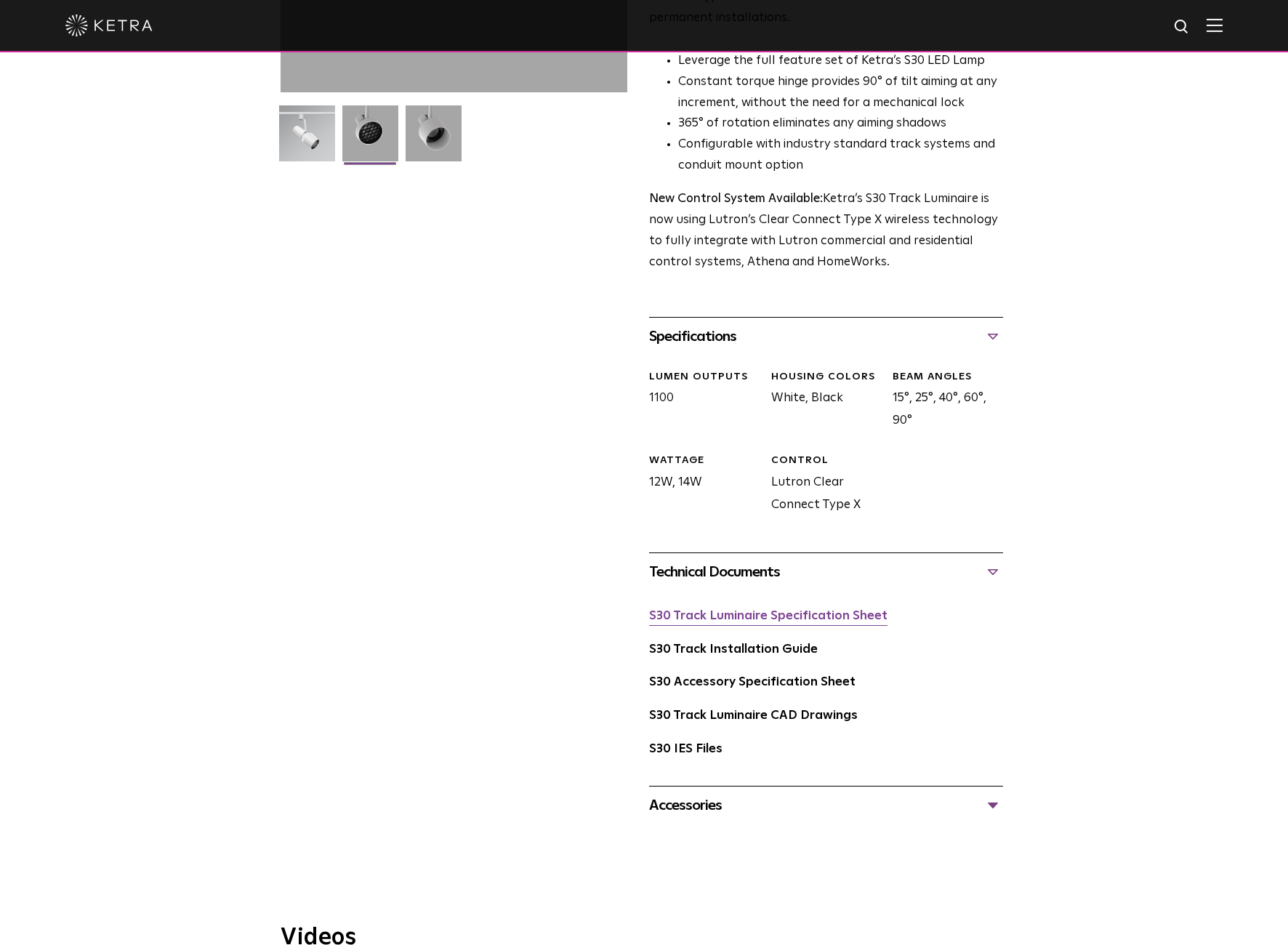
click at [856, 610] on link "S30 Track Luminaire Specification Sheet" at bounding box center [768, 615] width 239 height 12
